Goal: Use online tool/utility

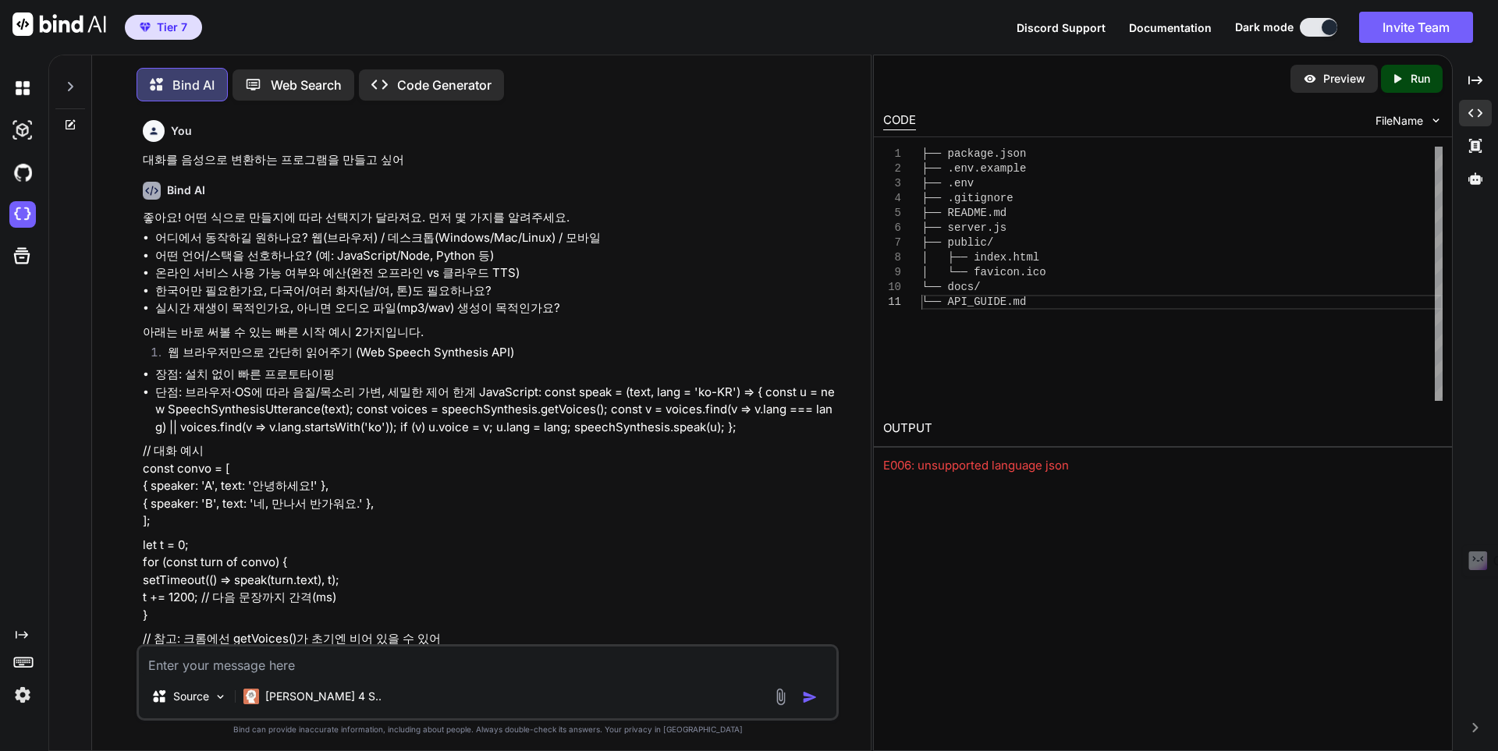
scroll to position [17742, 0]
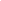
type textarea "x"
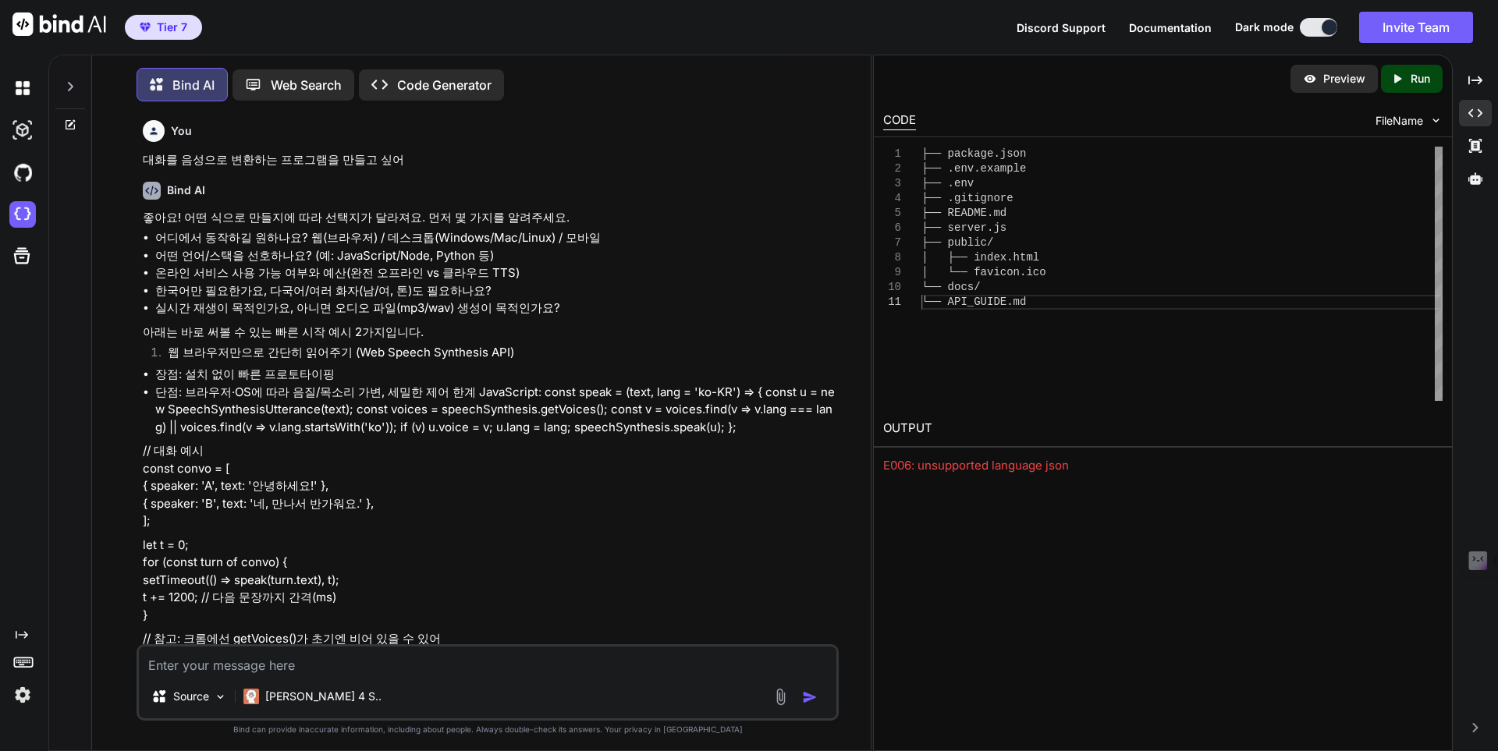
scroll to position [17742, 0]
